Goal: Task Accomplishment & Management: Use online tool/utility

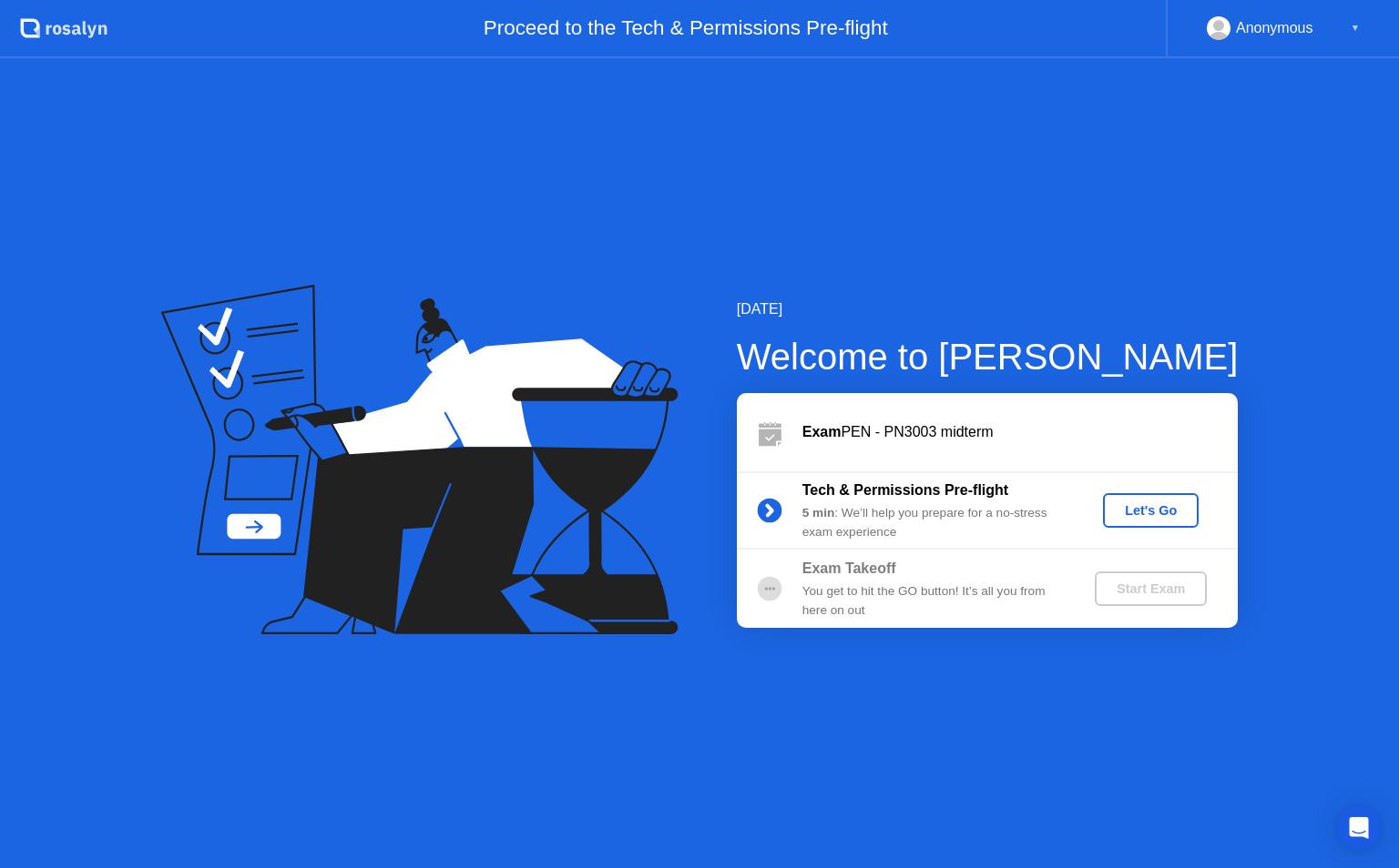
click at [1160, 513] on div "Let's Go" at bounding box center [1150, 510] width 81 height 15
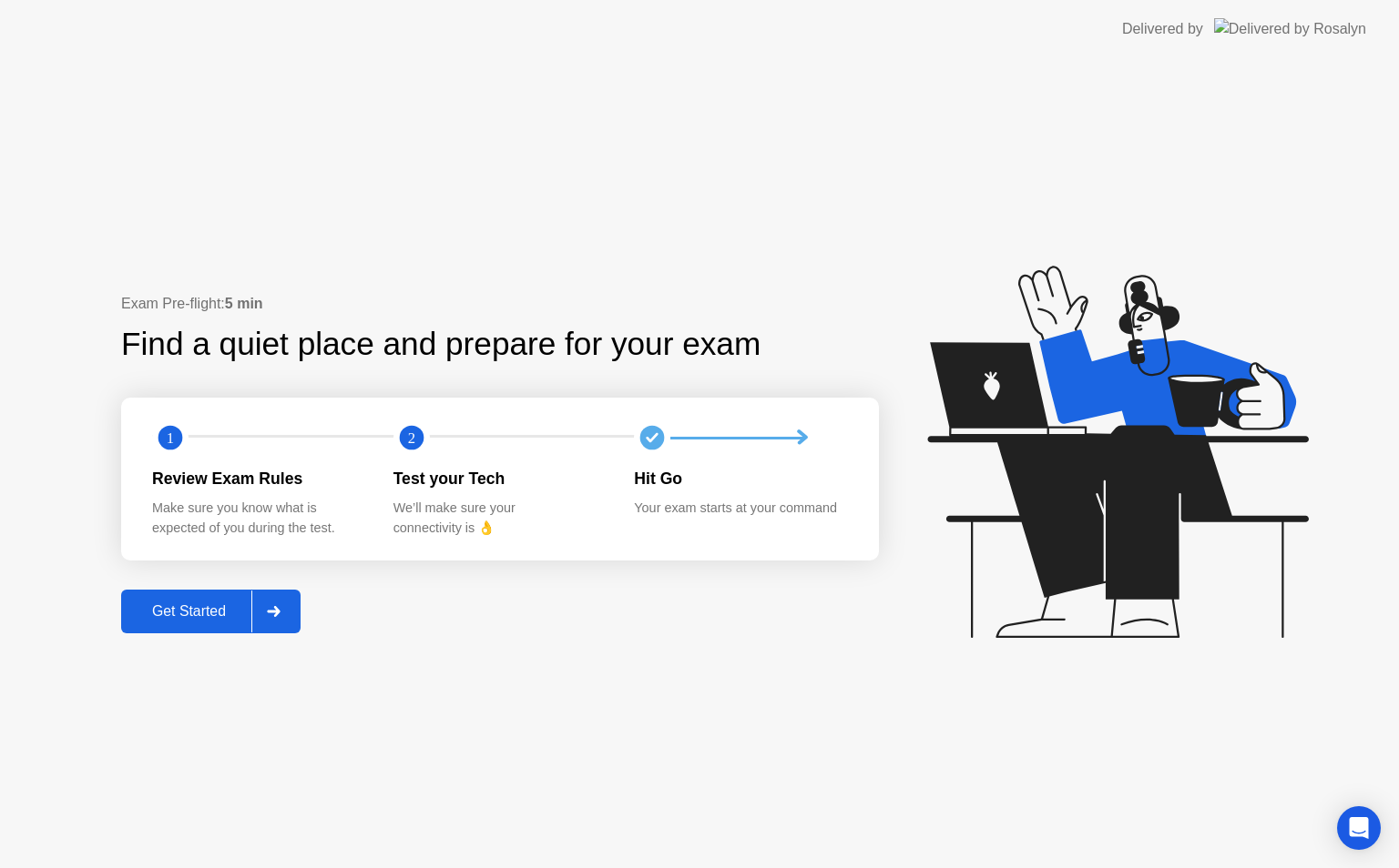
click at [183, 623] on button "Get Started" at bounding box center [211, 611] width 179 height 43
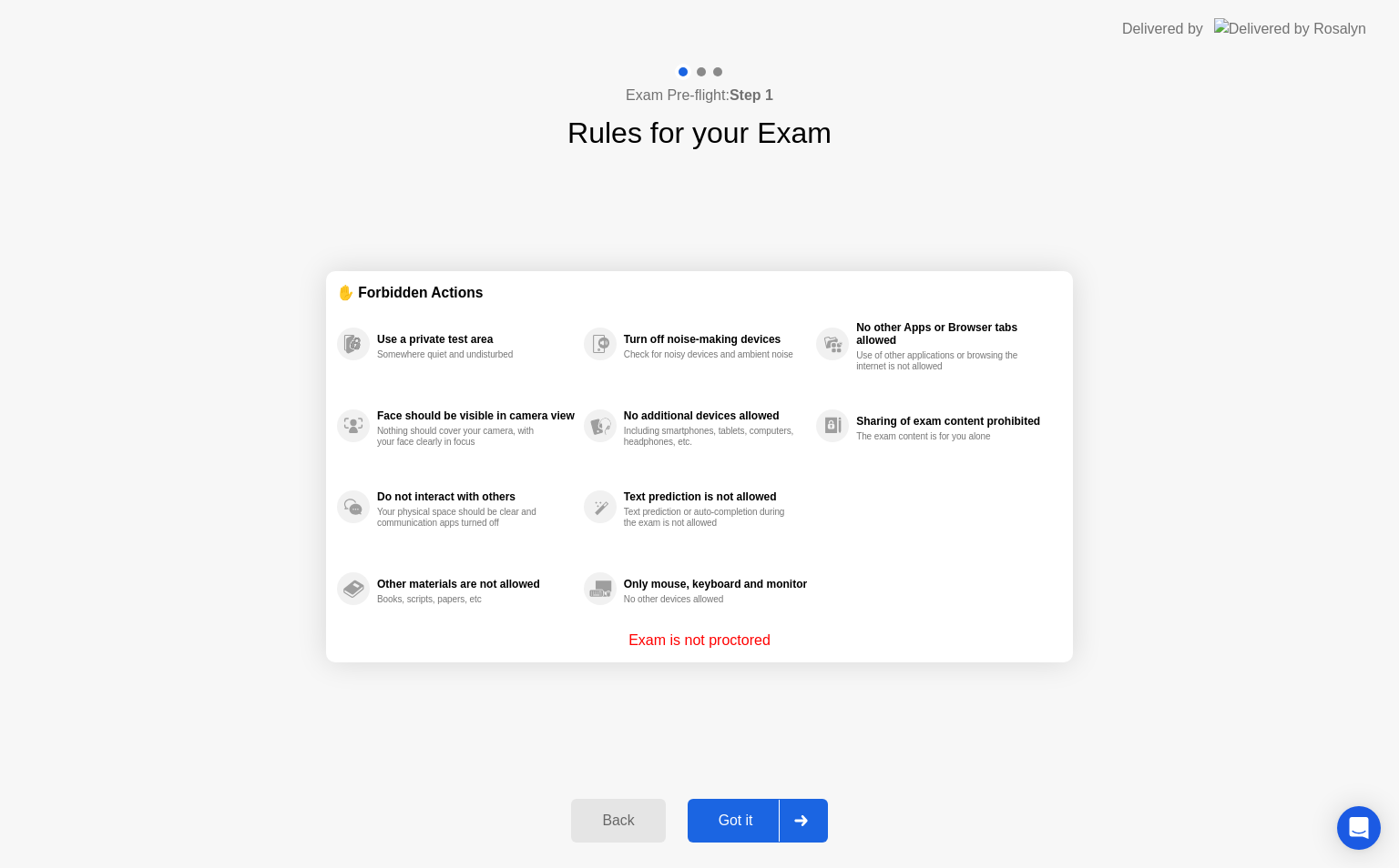
click at [744, 813] on div "Got it" at bounding box center [735, 821] width 86 height 17
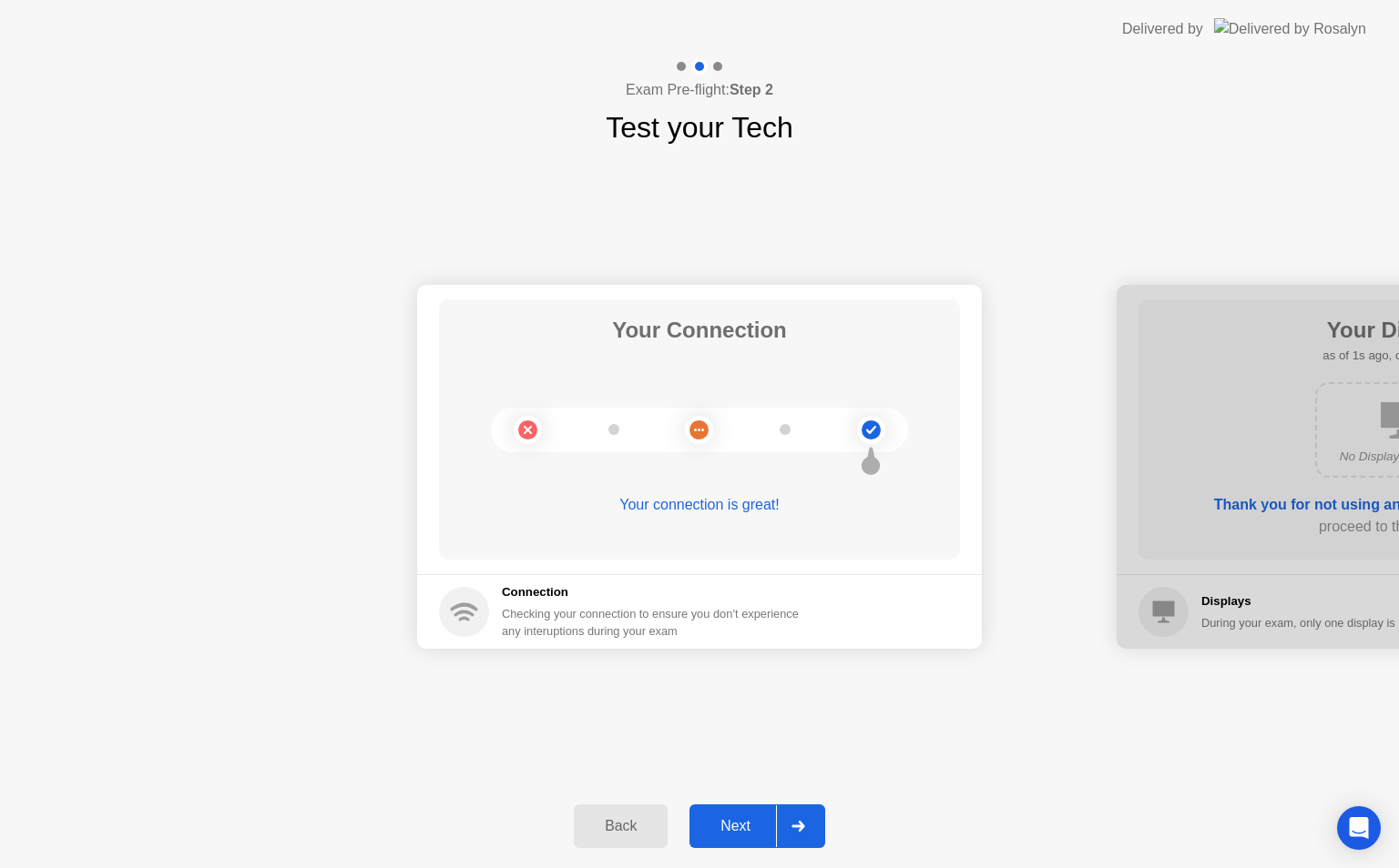
click at [743, 818] on div "Next" at bounding box center [735, 826] width 81 height 17
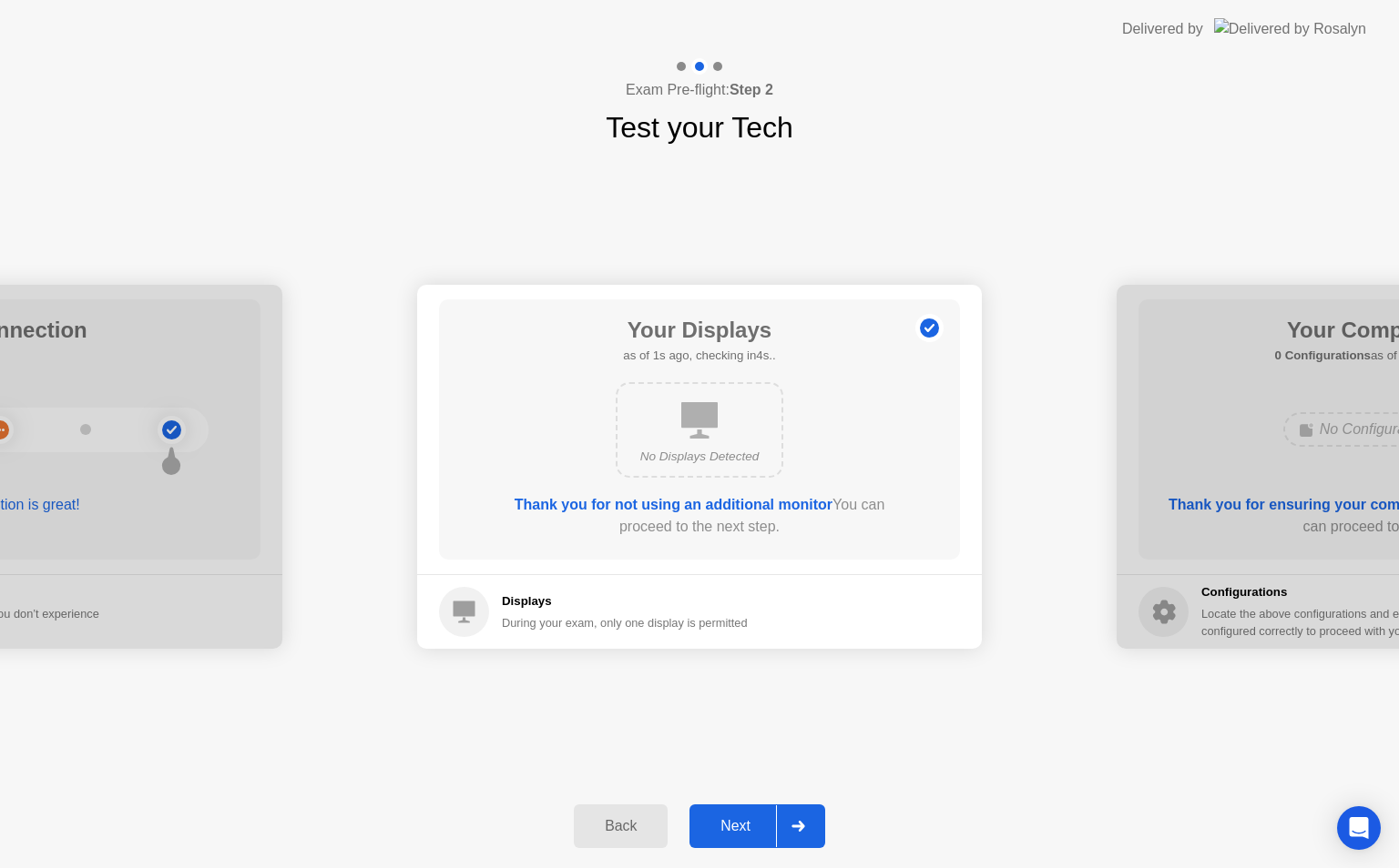
click at [743, 818] on div "Next" at bounding box center [735, 826] width 81 height 17
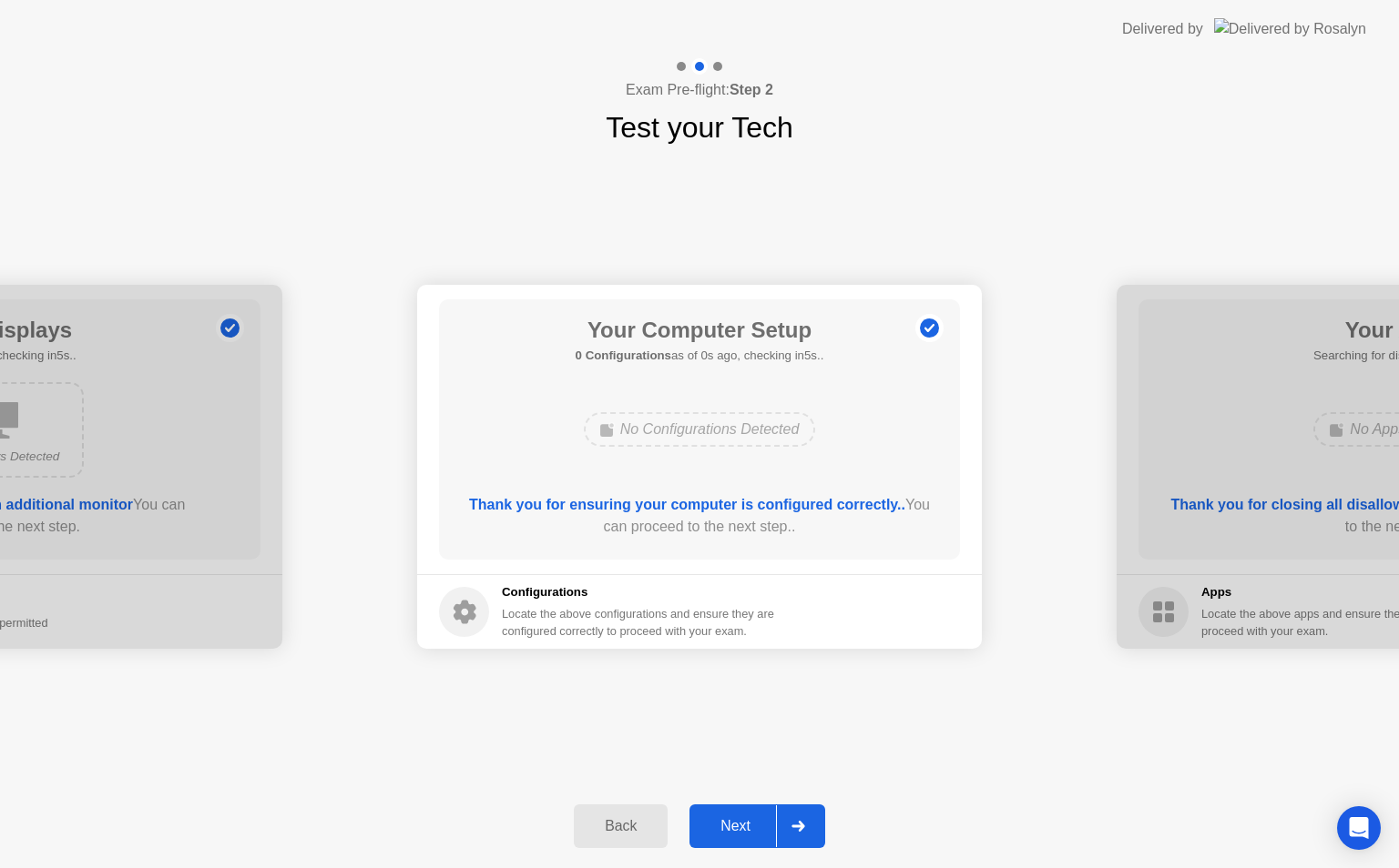
click at [743, 818] on div "Next" at bounding box center [735, 826] width 81 height 17
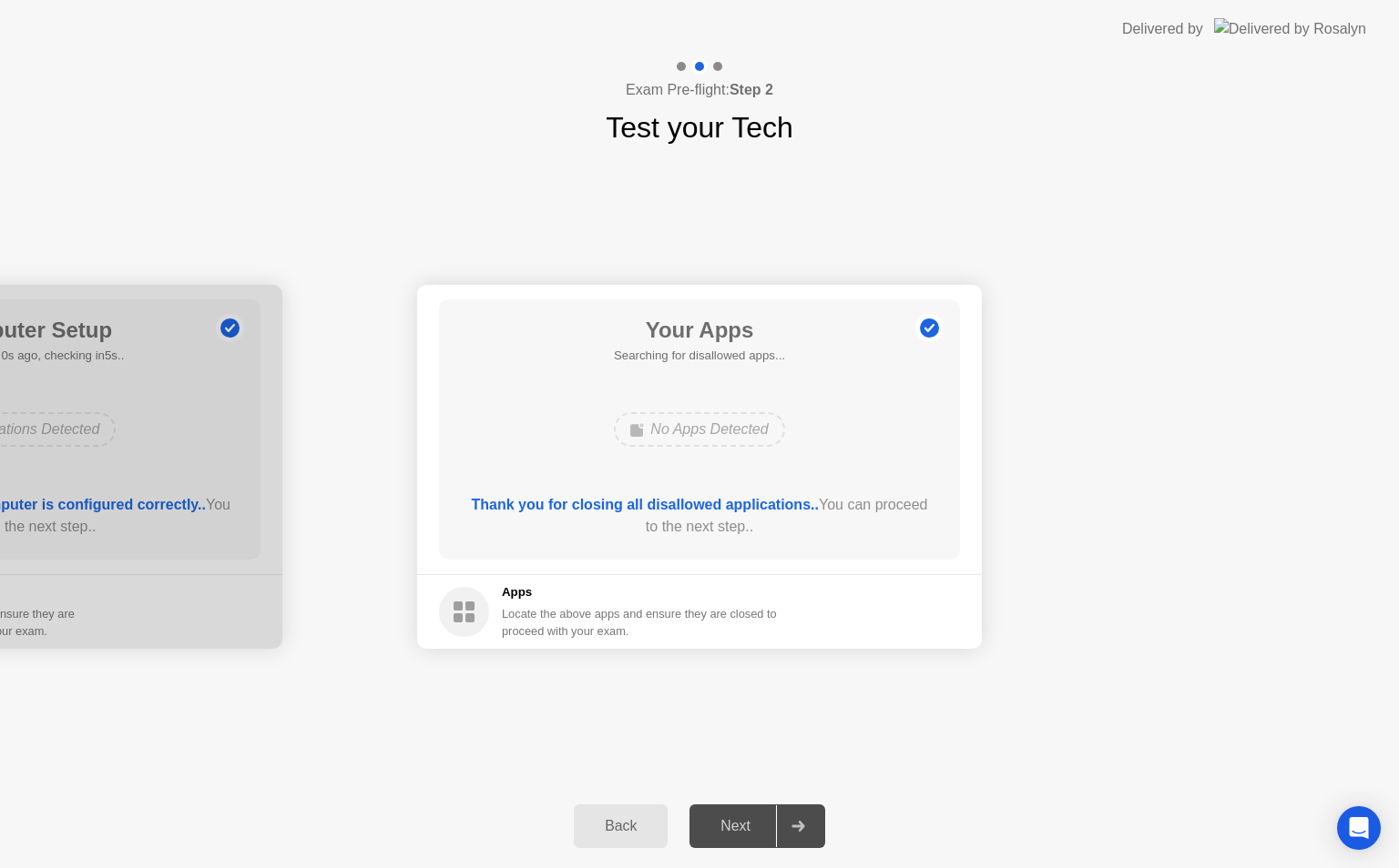
click at [743, 818] on div "Next" at bounding box center [735, 826] width 81 height 17
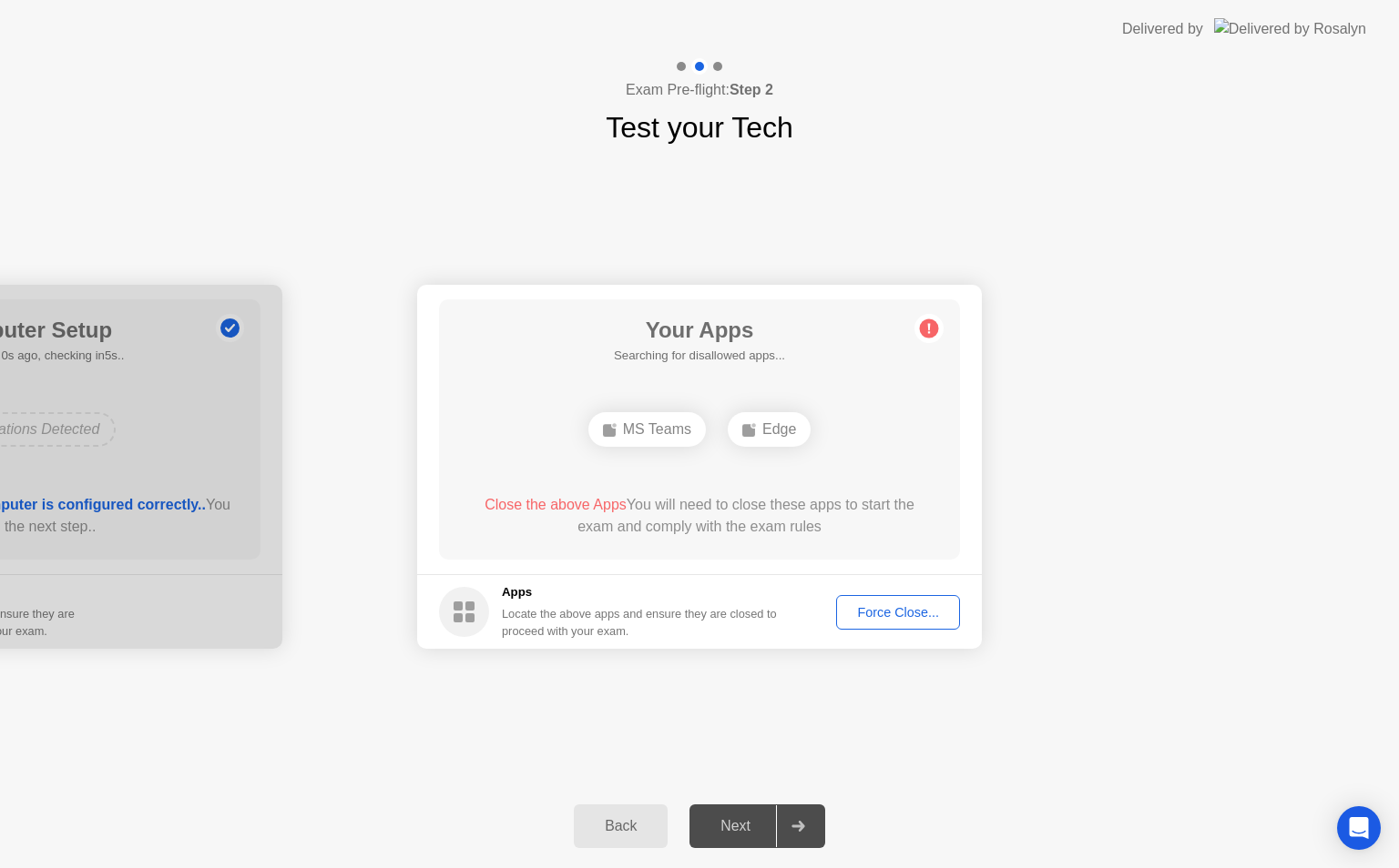
click at [897, 615] on div "Force Close..." at bounding box center [897, 612] width 111 height 15
click at [886, 611] on div "Force Close..." at bounding box center [897, 612] width 111 height 15
click at [893, 612] on div "Force Close..." at bounding box center [897, 612] width 111 height 15
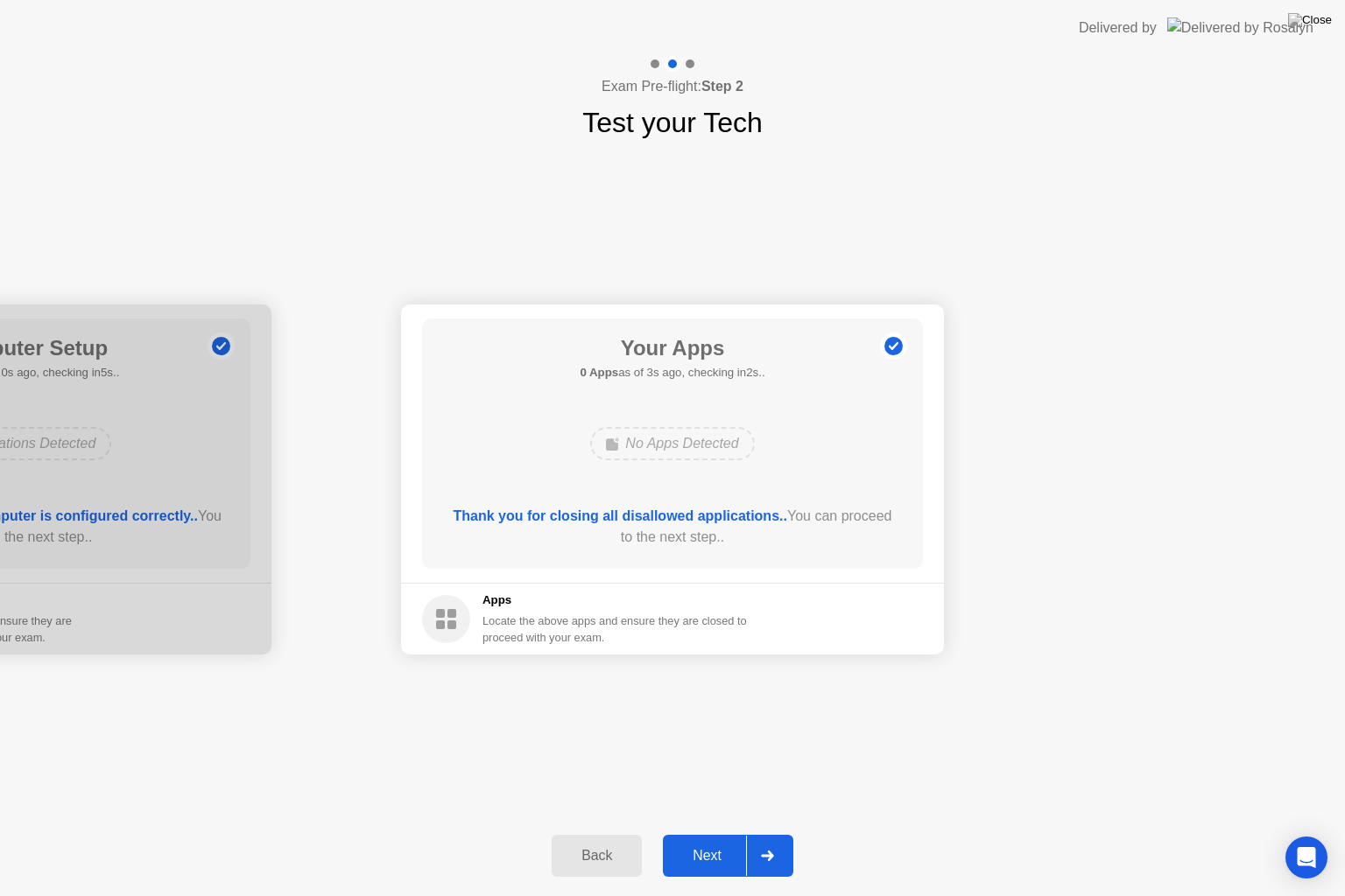
click at [696, 834] on div "Next" at bounding box center [707, 855] width 78 height 16
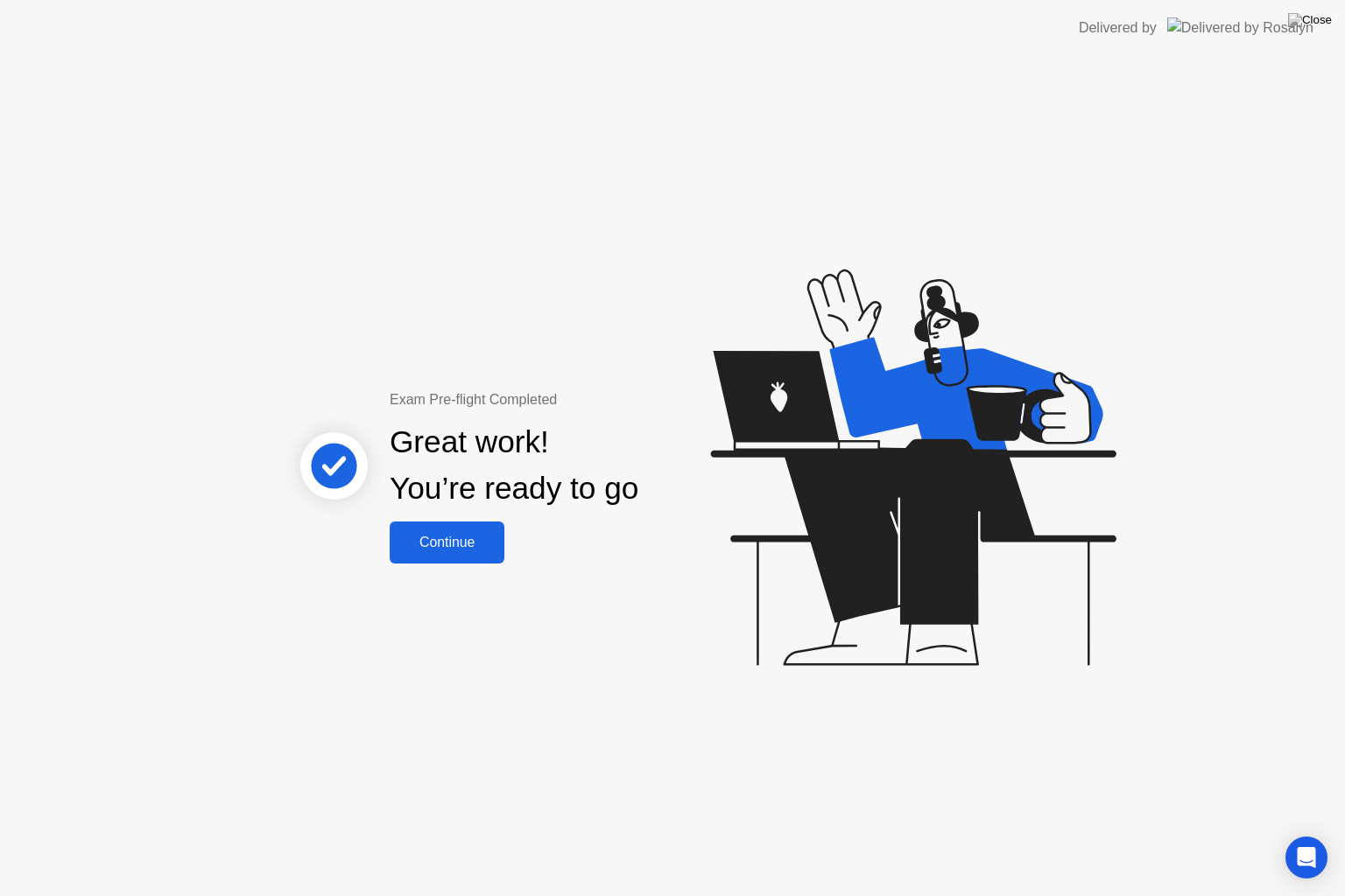
click at [490, 543] on div "Continue" at bounding box center [447, 542] width 104 height 16
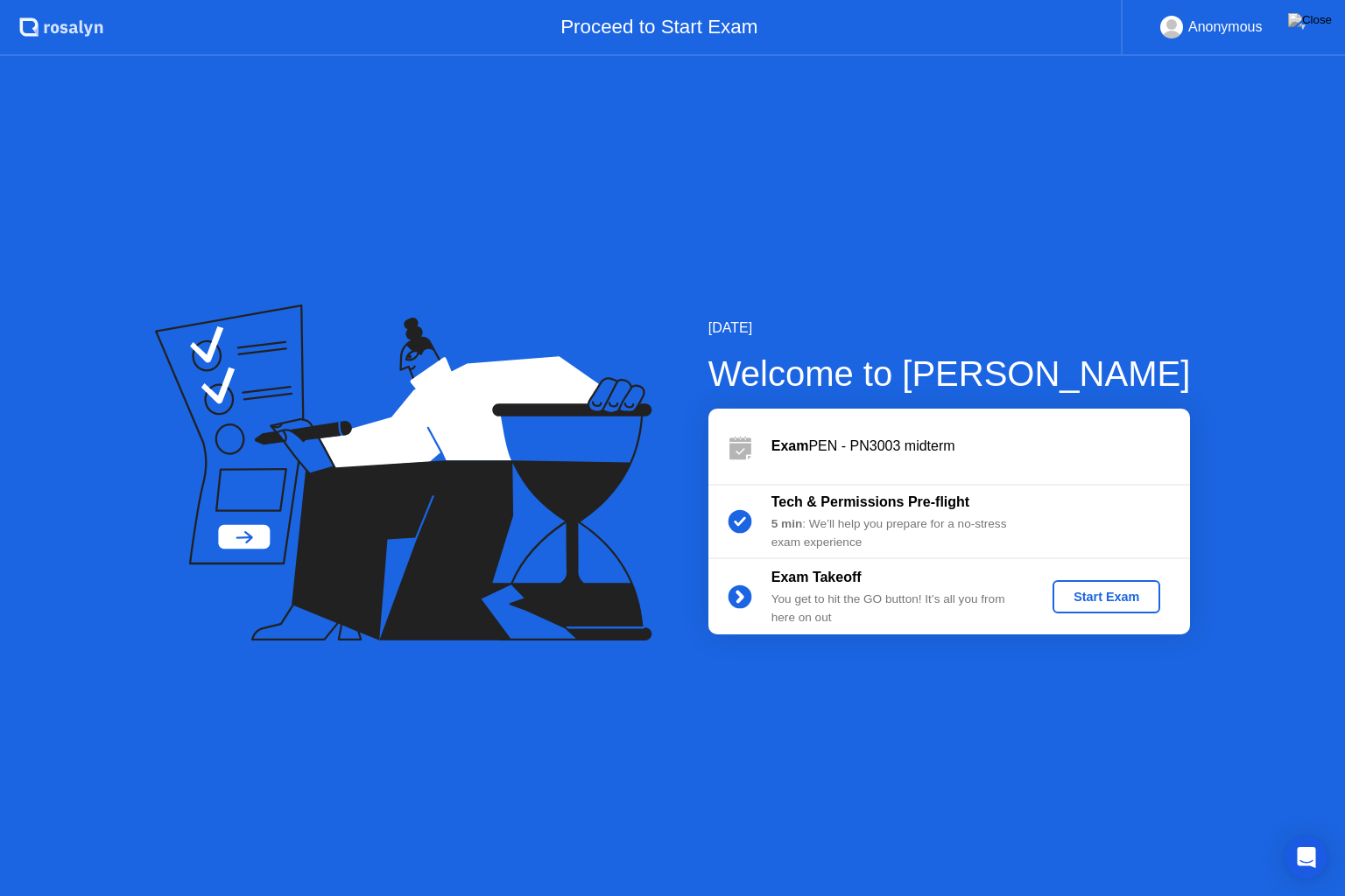
click at [1100, 603] on div "Start Exam" at bounding box center [1106, 596] width 94 height 14
